Goal: Task Accomplishment & Management: Use online tool/utility

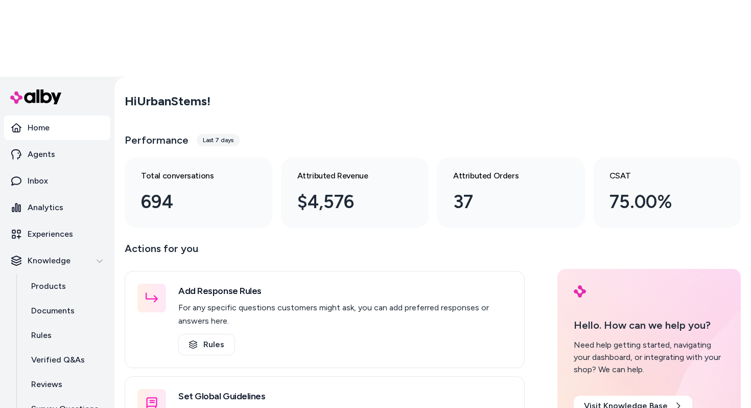
scroll to position [6, 0]
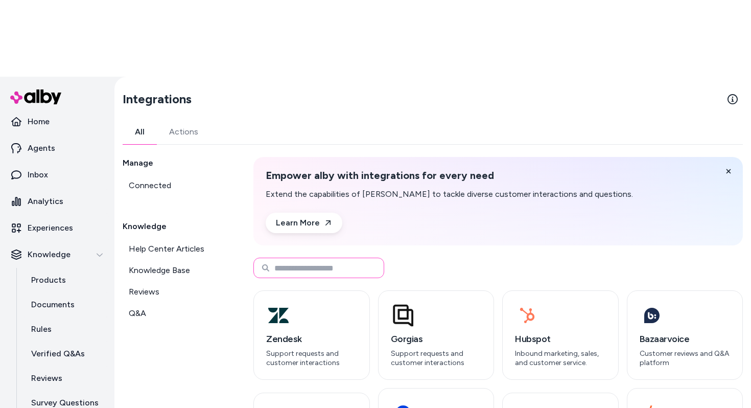
click at [371, 258] on input at bounding box center [318, 268] width 131 height 20
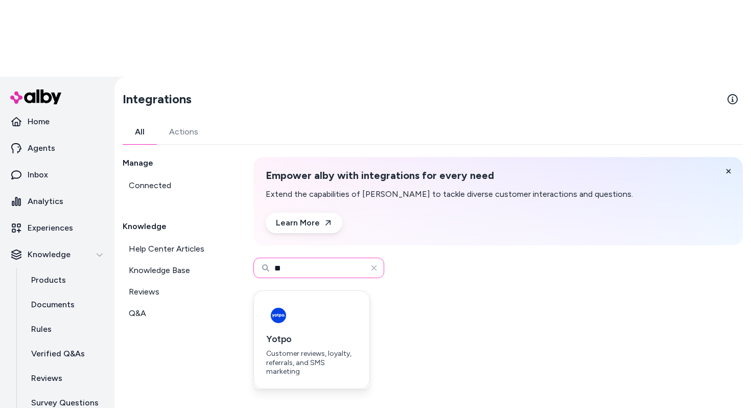
type input "**"
click at [336, 303] on div "button" at bounding box center [311, 315] width 91 height 25
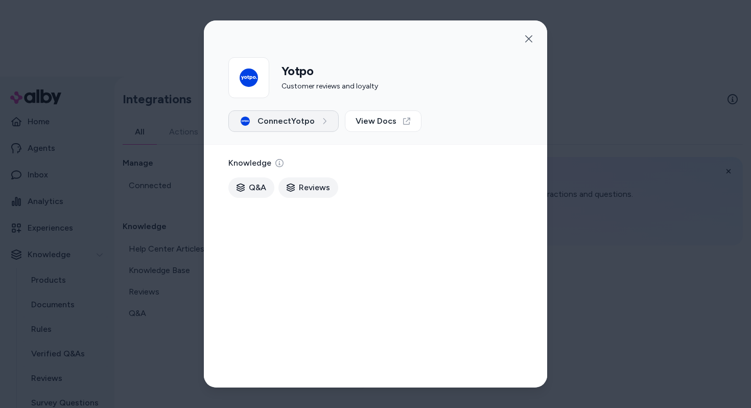
click at [302, 125] on span "Connect Yotpo" at bounding box center [286, 121] width 57 height 12
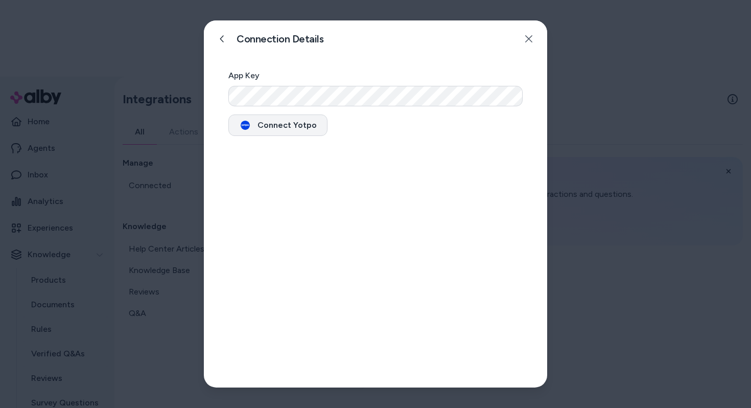
click at [296, 126] on button "Connect Yotpo" at bounding box center [277, 124] width 99 height 21
